Goal: Navigation & Orientation: Find specific page/section

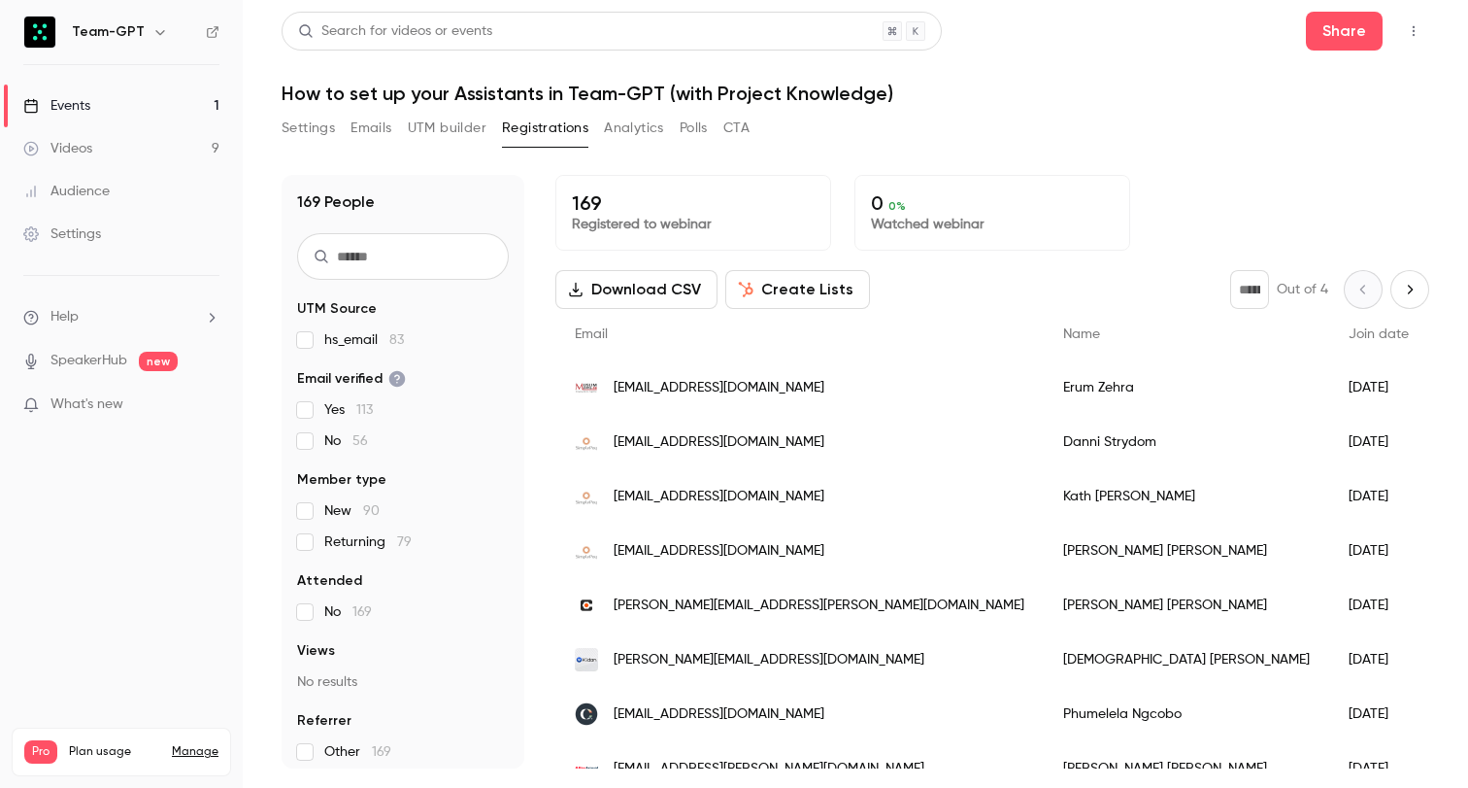
scroll to position [9, 0]
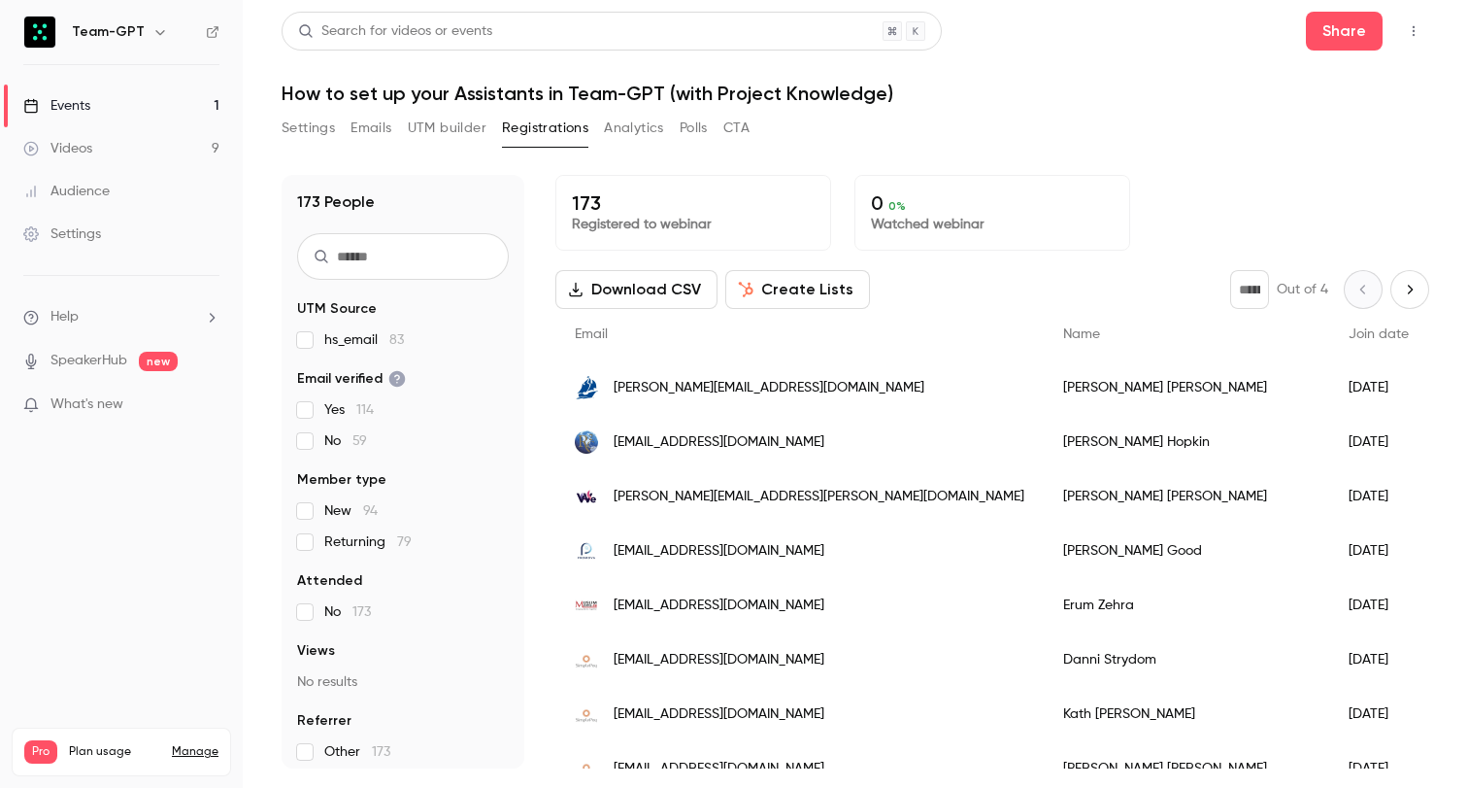
click at [158, 110] on link "Events 1" at bounding box center [121, 105] width 243 height 43
